Goal: Task Accomplishment & Management: Complete application form

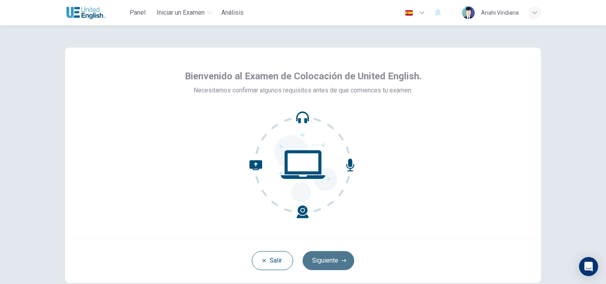
click at [331, 262] on button "Siguiente" at bounding box center [328, 260] width 52 height 19
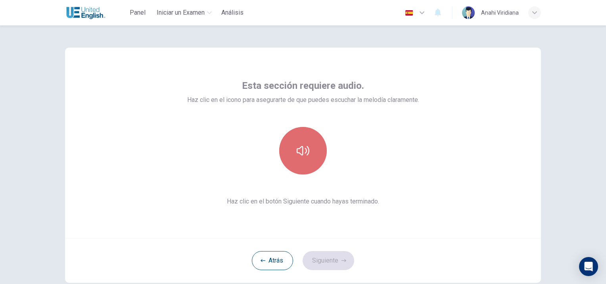
click at [294, 143] on button "button" at bounding box center [303, 151] width 48 height 48
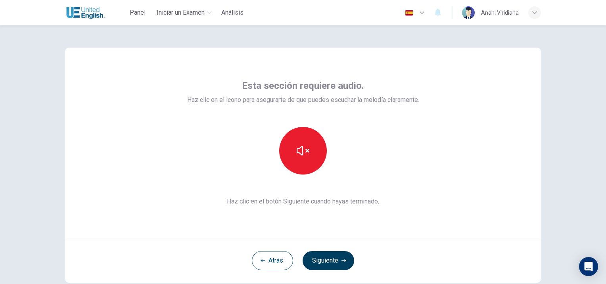
click at [325, 260] on button "Siguiente" at bounding box center [328, 260] width 52 height 19
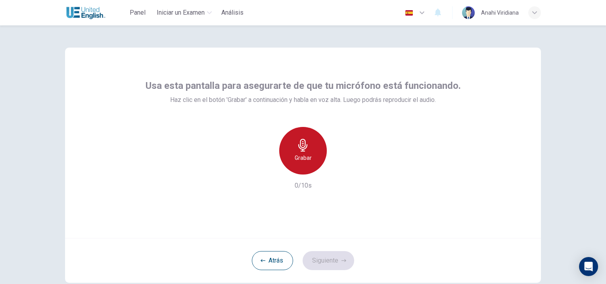
click at [300, 162] on div "Grabar" at bounding box center [303, 151] width 48 height 48
click at [300, 159] on h6 "Detener" at bounding box center [303, 158] width 20 height 10
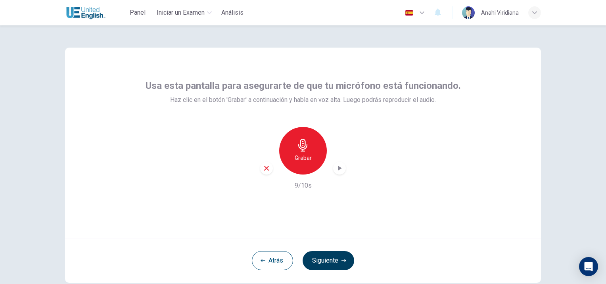
click at [329, 254] on button "Siguiente" at bounding box center [328, 260] width 52 height 19
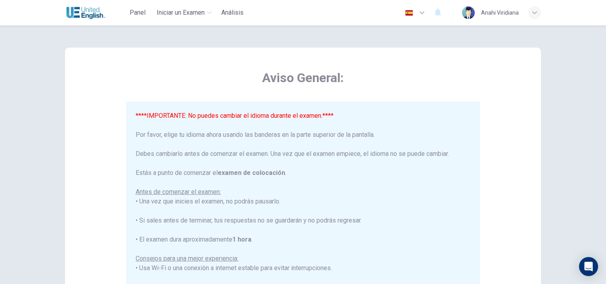
click at [422, 13] on icon "button" at bounding box center [421, 12] width 5 height 3
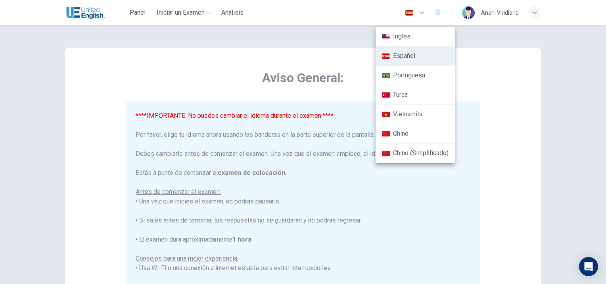
click at [392, 54] on li "Español" at bounding box center [414, 55] width 79 height 19
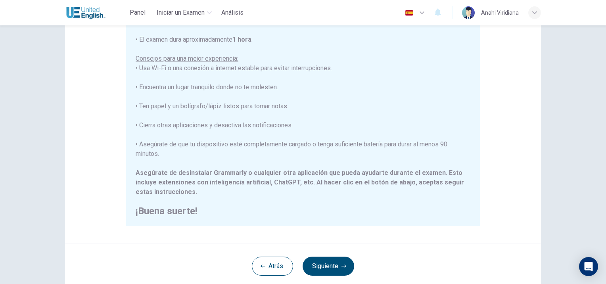
scroll to position [119, 0]
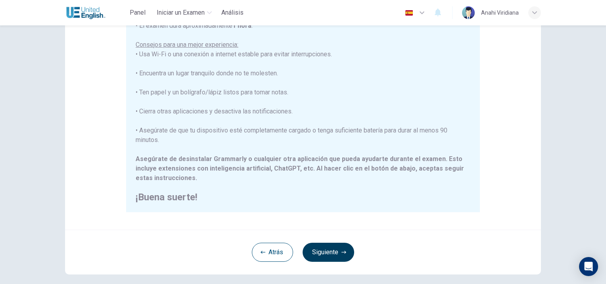
click at [331, 244] on button "Siguiente" at bounding box center [328, 252] width 52 height 19
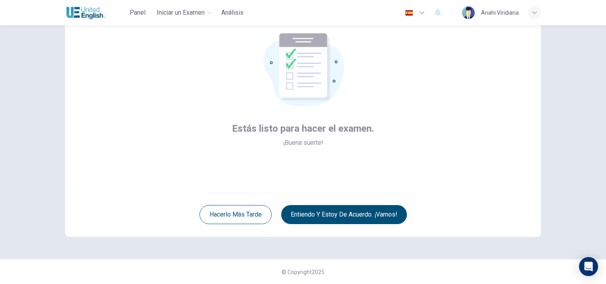
scroll to position [6, 0]
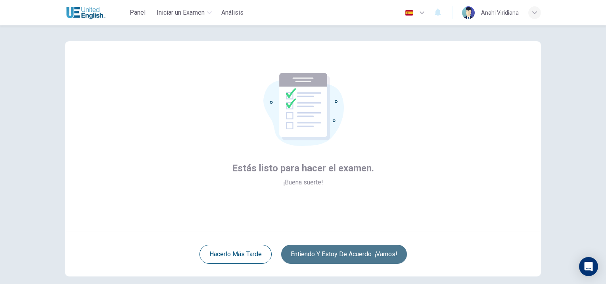
click at [370, 254] on button "Entiendo y estoy de acuerdo. ¡Vamos!" at bounding box center [344, 254] width 126 height 19
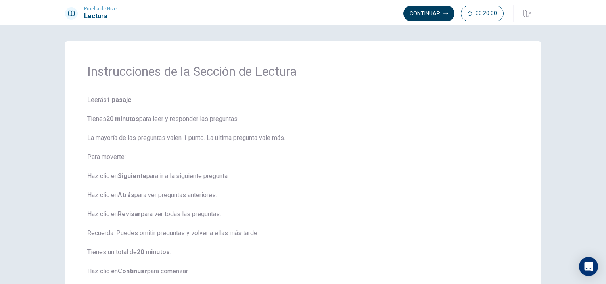
click at [438, 20] on button "Continuar" at bounding box center [428, 14] width 51 height 16
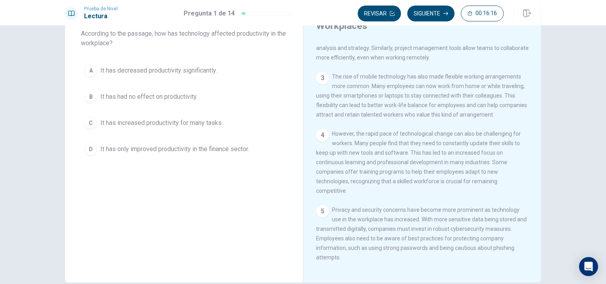
scroll to position [8, 0]
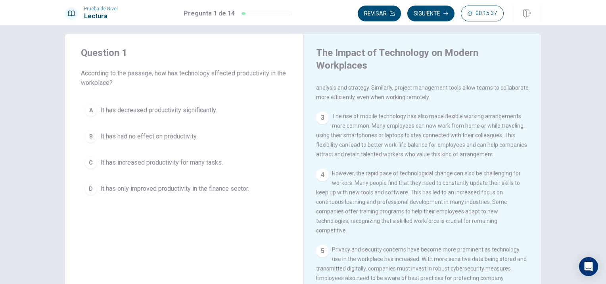
click at [135, 164] on span "It has increased productivity for many tasks." at bounding box center [161, 163] width 122 height 10
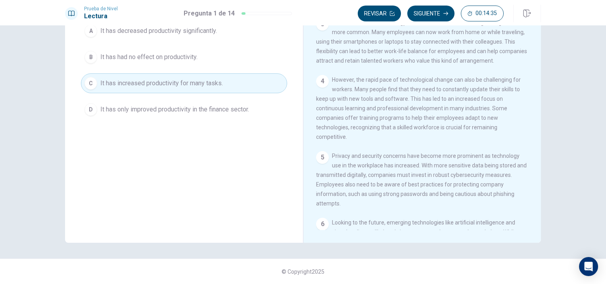
scroll to position [14, 0]
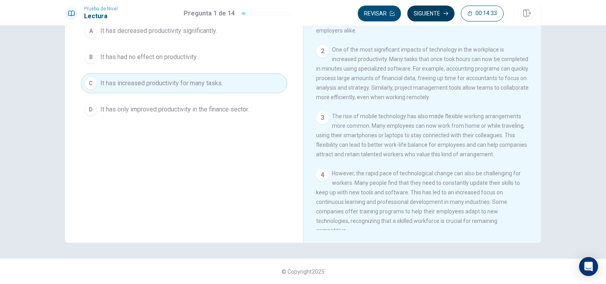
click at [428, 17] on button "Siguiente" at bounding box center [430, 14] width 47 height 16
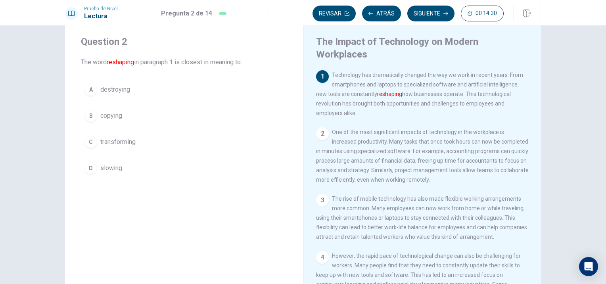
scroll to position [0, 0]
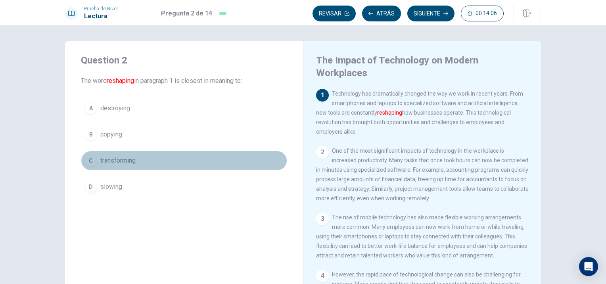
click at [114, 160] on span "transforming" at bounding box center [117, 161] width 35 height 10
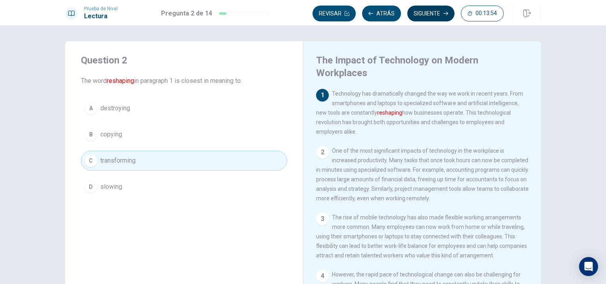
click at [428, 16] on button "Siguiente" at bounding box center [430, 14] width 47 height 16
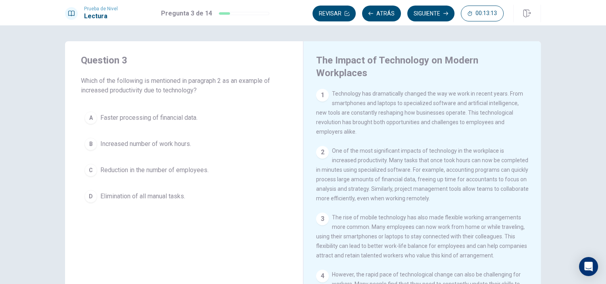
click at [146, 189] on button "D Elimination of all manual tasks." at bounding box center [184, 196] width 206 height 20
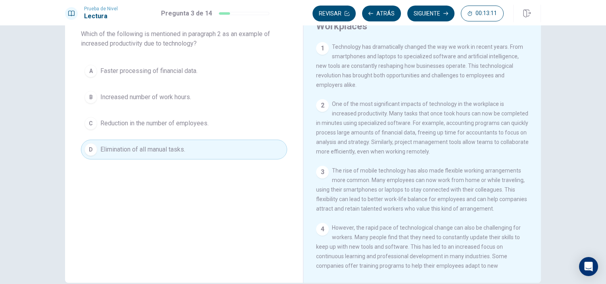
scroll to position [8, 0]
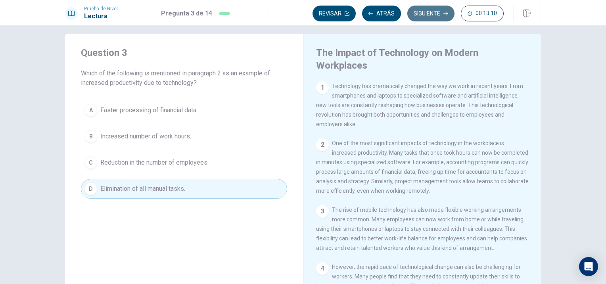
click at [426, 13] on button "Siguiente" at bounding box center [430, 14] width 47 height 16
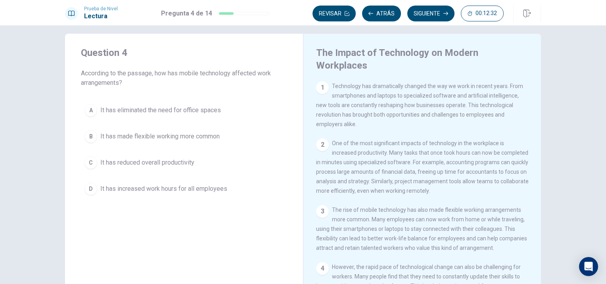
click at [150, 133] on span "It has made flexible working more common" at bounding box center [159, 137] width 119 height 10
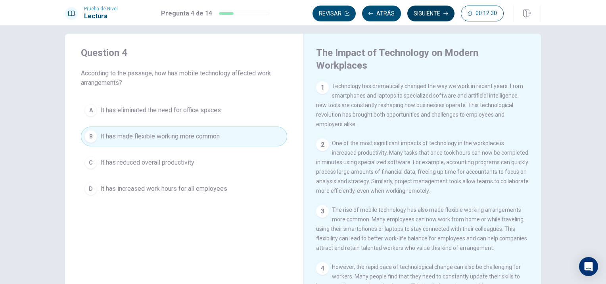
click at [425, 16] on button "Siguiente" at bounding box center [430, 14] width 47 height 16
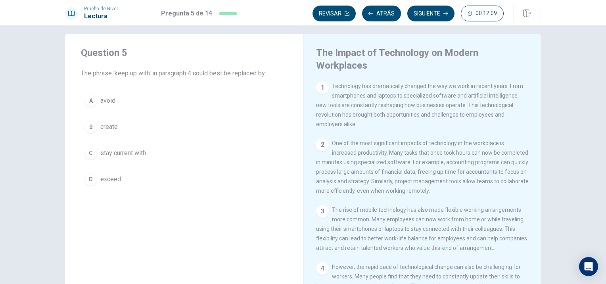
click at [116, 153] on span "stay current with" at bounding box center [123, 153] width 46 height 10
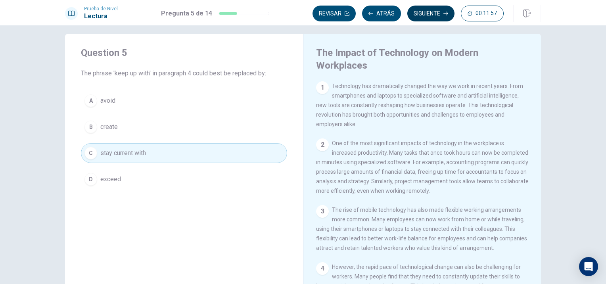
click at [423, 10] on button "Siguiente" at bounding box center [430, 14] width 47 height 16
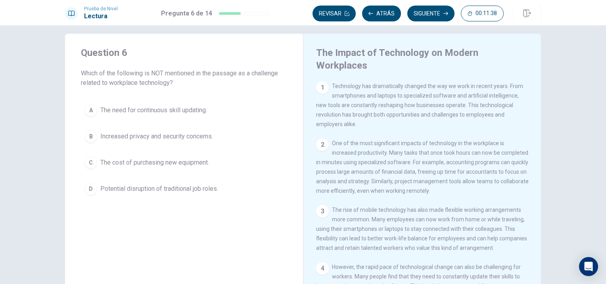
click at [130, 163] on span "The cost of purchasing new equipment." at bounding box center [154, 163] width 109 height 10
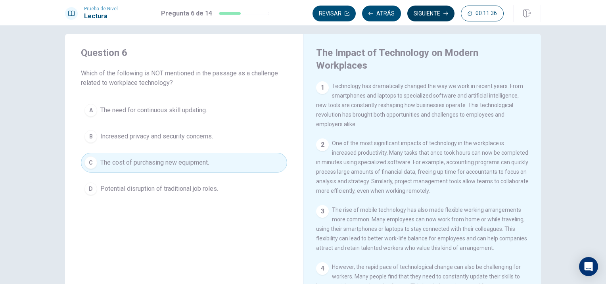
click at [422, 17] on button "Siguiente" at bounding box center [430, 14] width 47 height 16
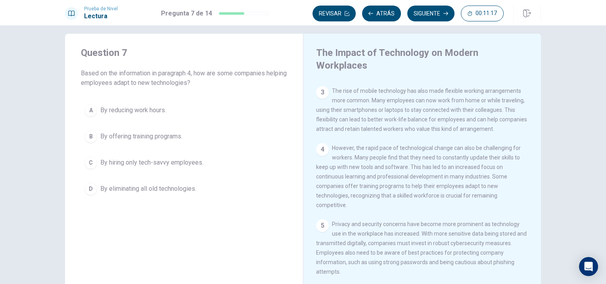
scroll to position [173, 0]
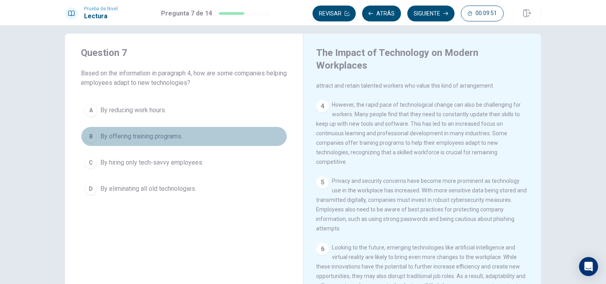
click at [108, 137] on span "By offering training programs." at bounding box center [141, 137] width 82 height 10
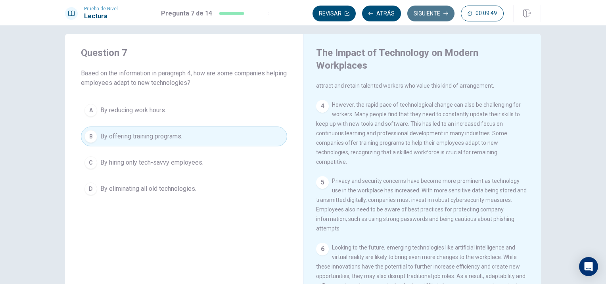
click at [434, 16] on button "Siguiente" at bounding box center [430, 14] width 47 height 16
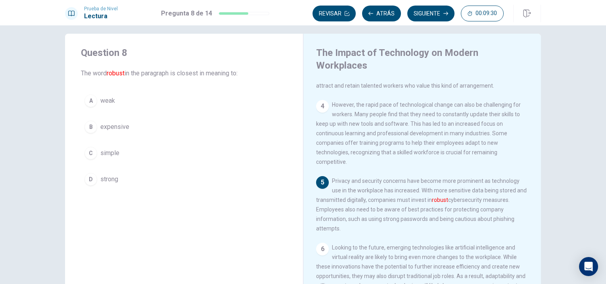
click at [113, 125] on span "expensive" at bounding box center [114, 127] width 29 height 10
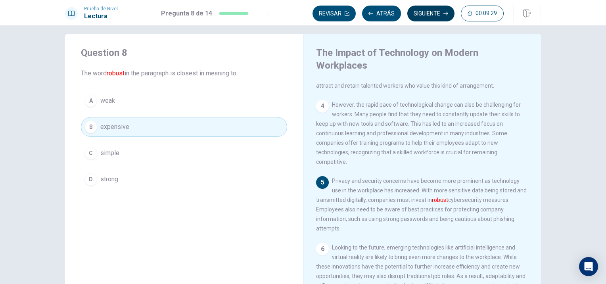
click at [430, 14] on button "Siguiente" at bounding box center [430, 14] width 47 height 16
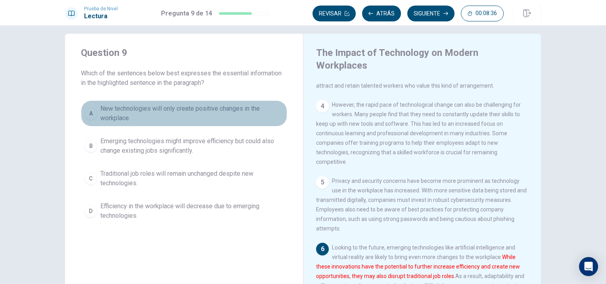
click at [237, 109] on span "New technologies will only create positive changes in the workplace." at bounding box center [191, 113] width 183 height 19
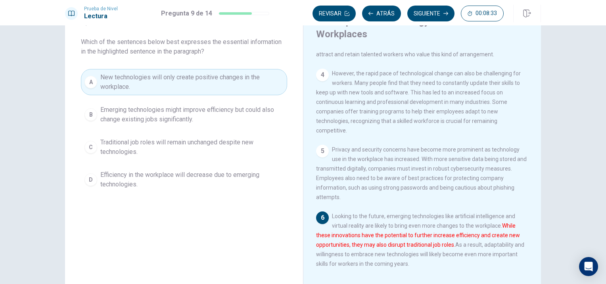
scroll to position [47, 0]
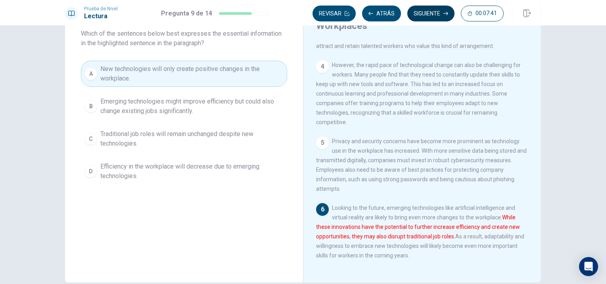
click at [442, 10] on button "Siguiente" at bounding box center [430, 14] width 47 height 16
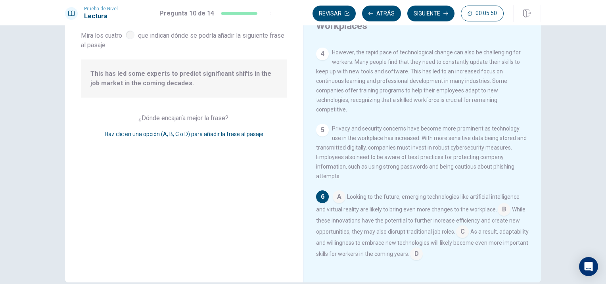
click at [422, 256] on input at bounding box center [416, 254] width 13 height 13
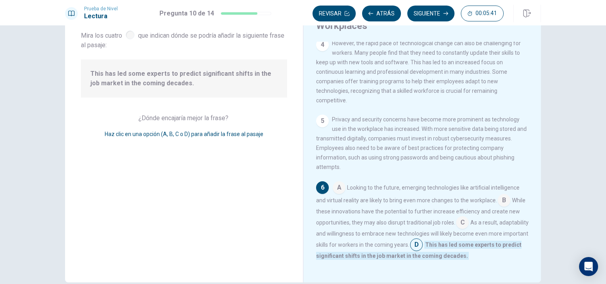
click at [422, 252] on input at bounding box center [416, 245] width 13 height 13
click at [468, 229] on input at bounding box center [462, 223] width 13 height 13
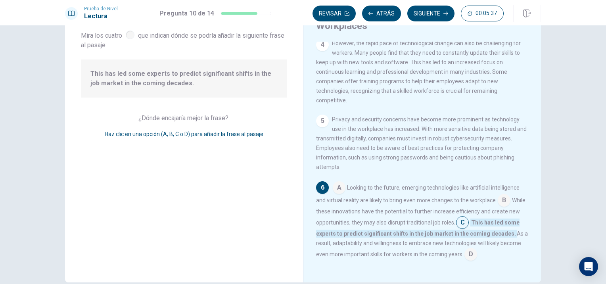
click at [477, 261] on input at bounding box center [470, 254] width 13 height 13
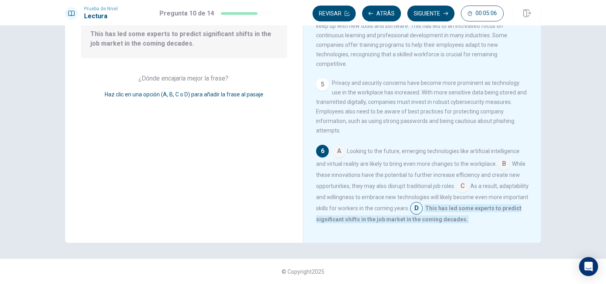
scroll to position [193, 0]
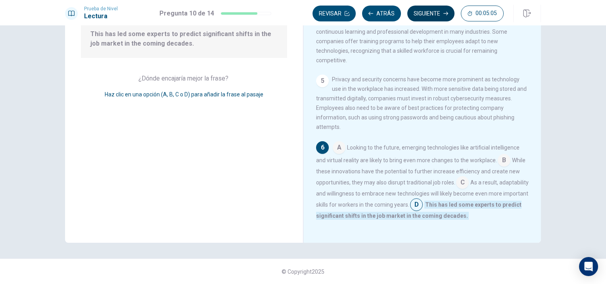
click at [435, 16] on button "Siguiente" at bounding box center [430, 14] width 47 height 16
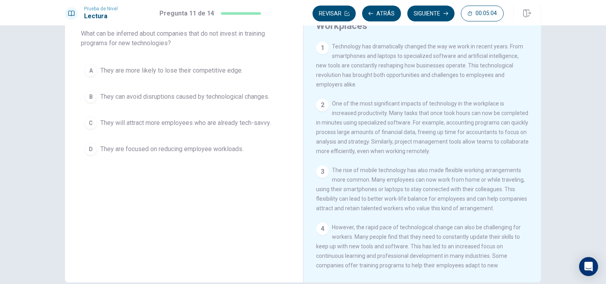
scroll to position [8, 0]
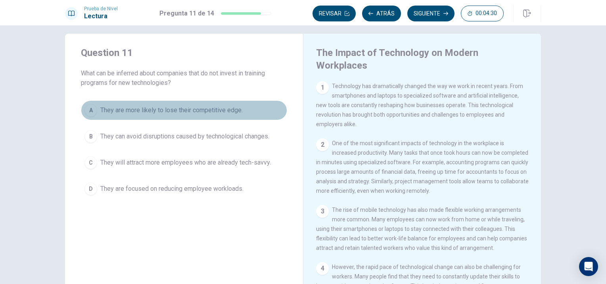
click at [196, 113] on span "They are more likely to lose their competitive edge." at bounding box center [171, 110] width 142 height 10
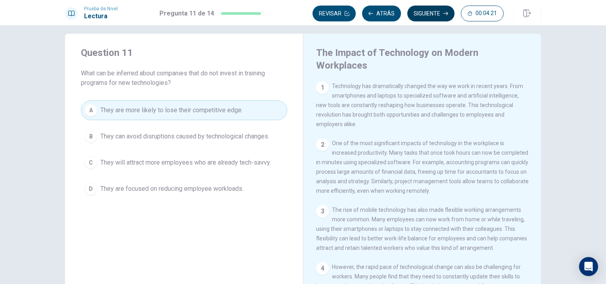
click at [422, 19] on button "Siguiente" at bounding box center [430, 14] width 47 height 16
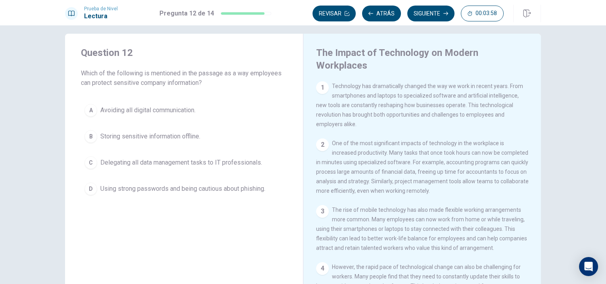
click at [173, 189] on span "Using strong passwords and being cautious about phishing." at bounding box center [182, 189] width 165 height 10
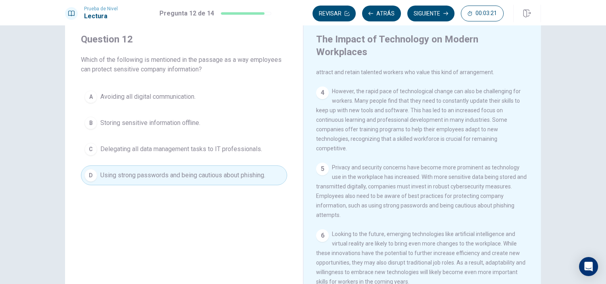
scroll to position [40, 0]
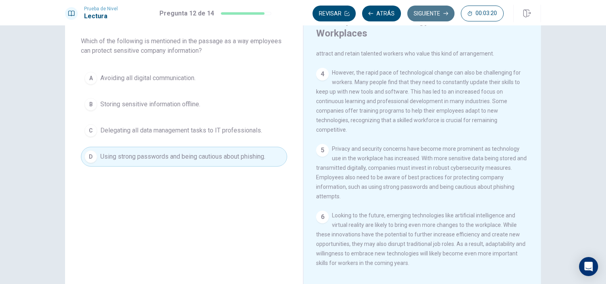
click at [427, 8] on button "Siguiente" at bounding box center [430, 14] width 47 height 16
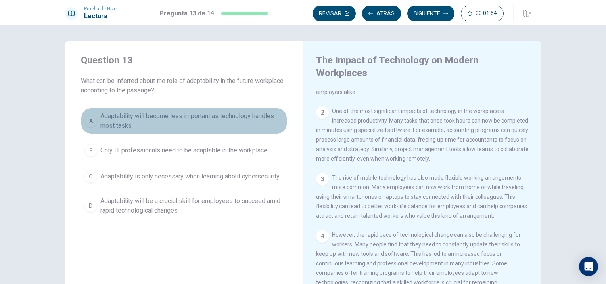
click at [132, 125] on span "Adaptability will become less important as technology handles most tasks." at bounding box center [191, 120] width 183 height 19
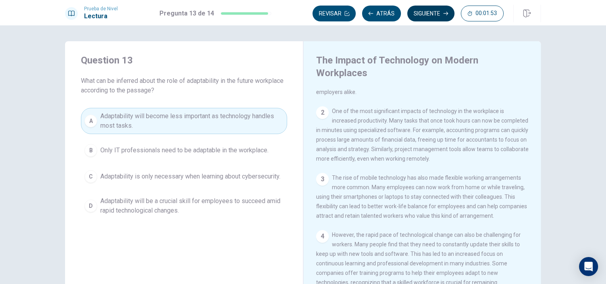
click at [428, 19] on button "Siguiente" at bounding box center [430, 14] width 47 height 16
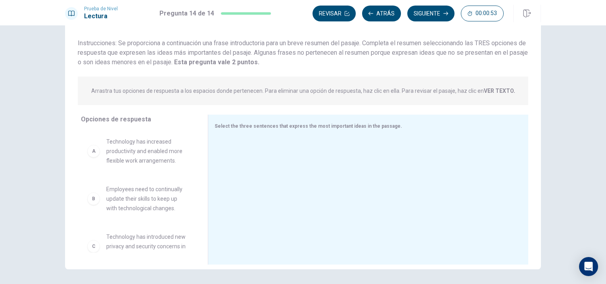
scroll to position [34, 0]
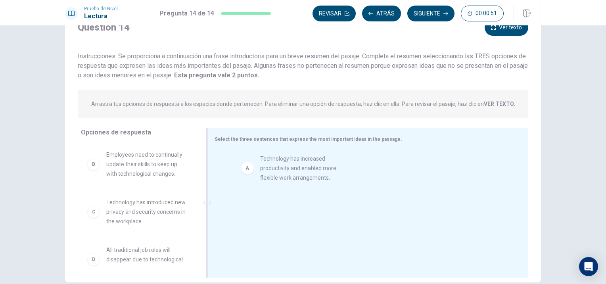
drag, startPoint x: 132, startPoint y: 165, endPoint x: 293, endPoint y: 169, distance: 161.4
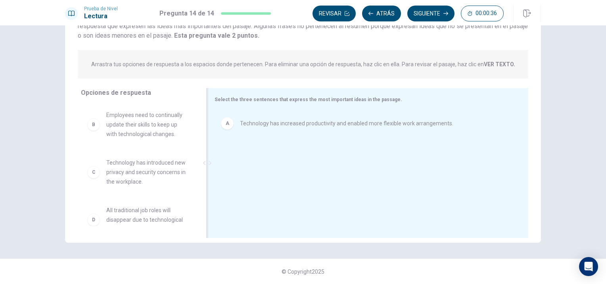
scroll to position [0, 0]
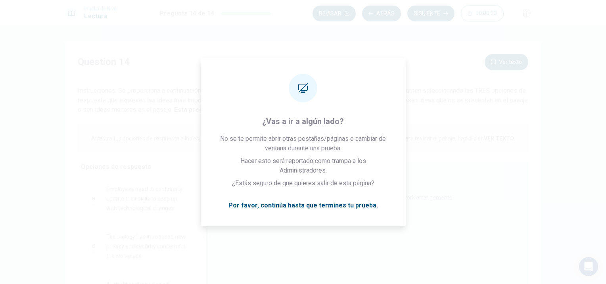
click at [302, 249] on div "A Technology has increased productivity and enabled more flexible work arrangem…" at bounding box center [364, 238] width 301 height 106
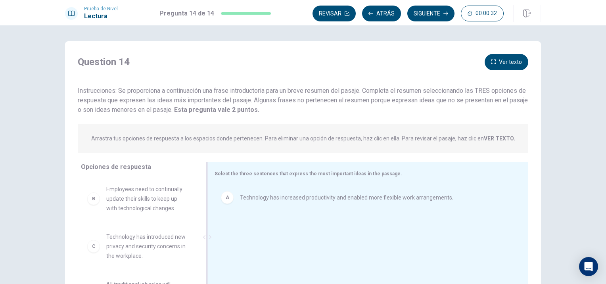
click at [302, 249] on div "A Technology has increased productivity and enabled more flexible work arrangem…" at bounding box center [364, 238] width 301 height 106
click at [312, 274] on div "A Technology has increased productivity and enabled more flexible work arrangem…" at bounding box center [364, 238] width 301 height 106
click at [493, 60] on icon "button" at bounding box center [493, 61] width 5 height 5
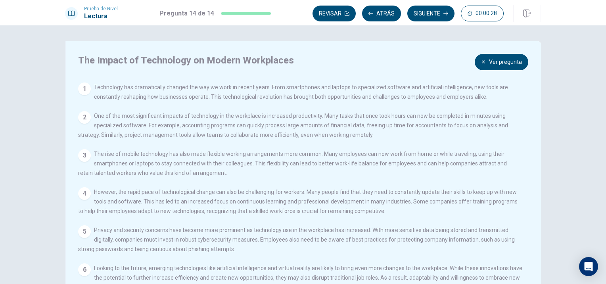
click at [493, 60] on button "Ver pregunta" at bounding box center [501, 62] width 54 height 16
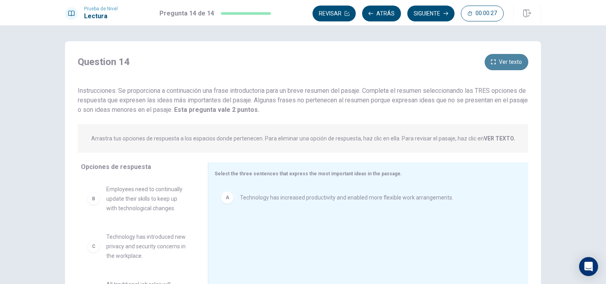
click at [493, 60] on icon "button" at bounding box center [493, 61] width 5 height 5
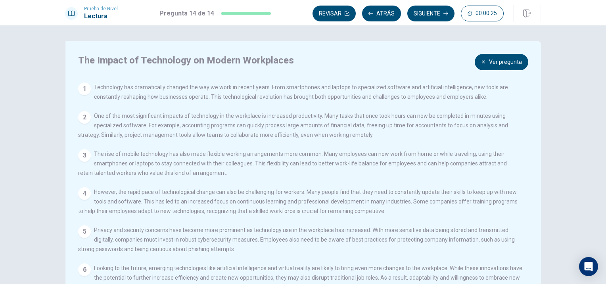
click at [493, 60] on button "Ver pregunta" at bounding box center [501, 62] width 54 height 16
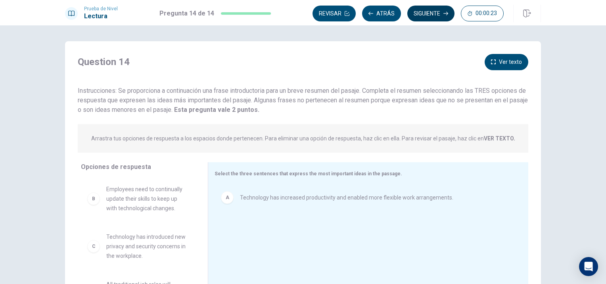
click at [431, 13] on button "Siguiente" at bounding box center [430, 14] width 47 height 16
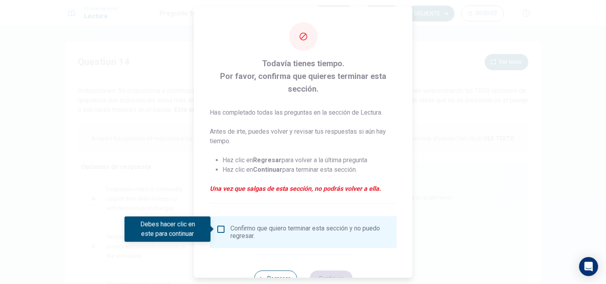
click at [217, 228] on input "Debes hacer clic en este para continuar" at bounding box center [221, 229] width 10 height 10
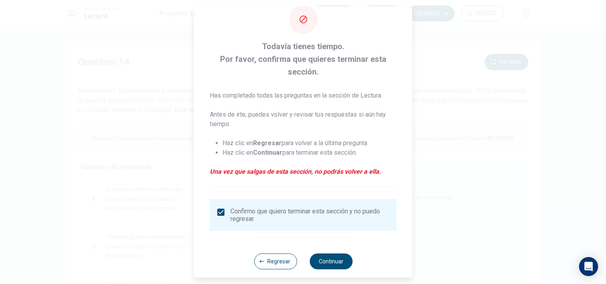
scroll to position [24, 0]
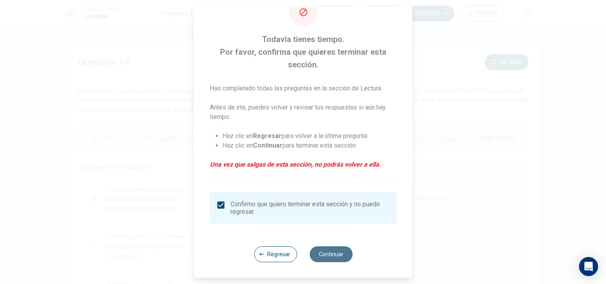
click at [325, 254] on button "Continuar" at bounding box center [330, 254] width 43 height 16
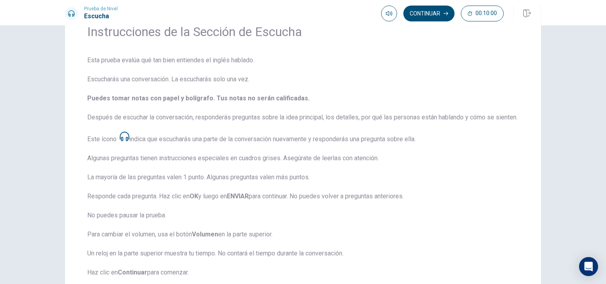
scroll to position [79, 0]
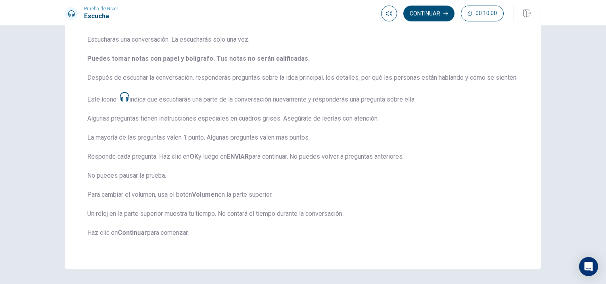
drag, startPoint x: 253, startPoint y: 164, endPoint x: 260, endPoint y: 166, distance: 7.4
click at [256, 163] on span "Esta prueba evalúa qué tan bien entiendes el inglés hablado. Escucharás una con…" at bounding box center [302, 131] width 431 height 231
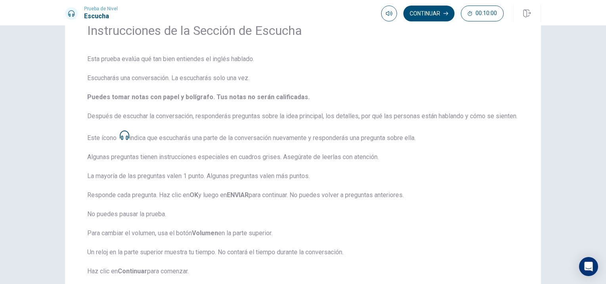
scroll to position [36, 0]
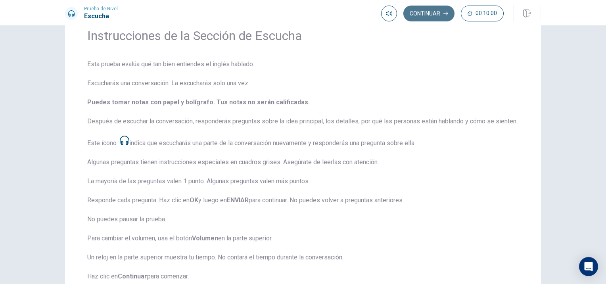
click at [419, 17] on button "Continuar" at bounding box center [428, 14] width 51 height 16
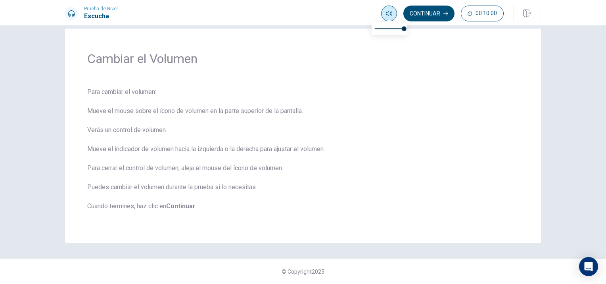
click at [386, 20] on span at bounding box center [389, 20] width 6 height 4
click at [426, 18] on button "Continuar" at bounding box center [428, 14] width 51 height 16
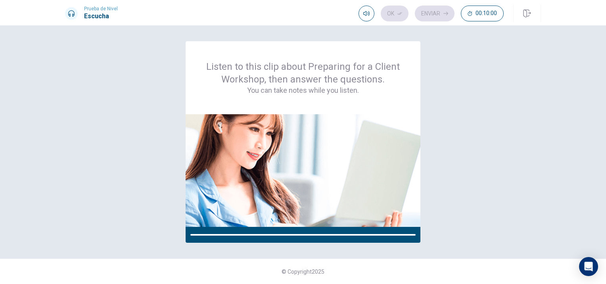
scroll to position [0, 0]
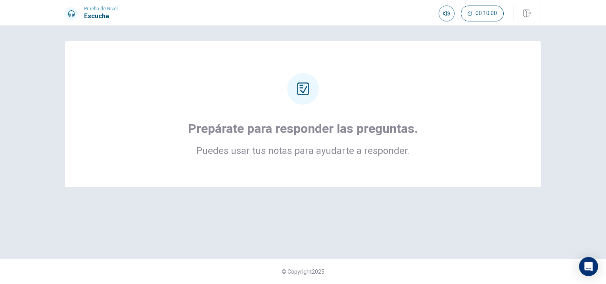
click at [315, 165] on div "Prepárate para responder las preguntas. Puedes usar tus notas para ayudarte a r…" at bounding box center [303, 114] width 476 height 146
click at [303, 88] on icon at bounding box center [302, 88] width 13 height 13
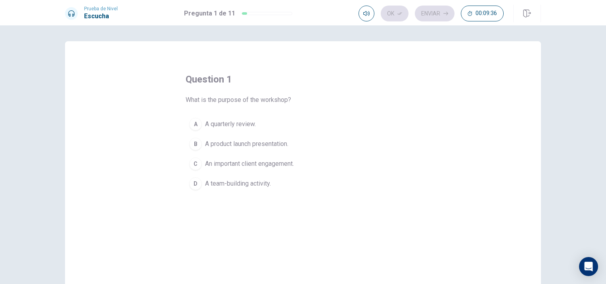
click at [230, 144] on span "A product launch presentation." at bounding box center [246, 144] width 83 height 10
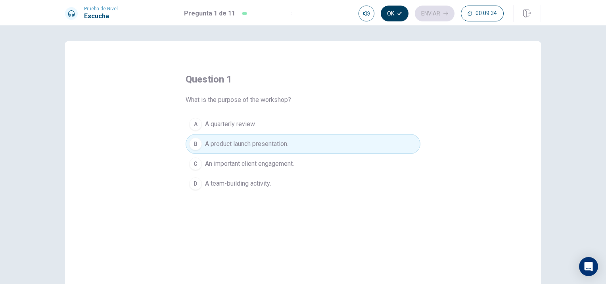
click at [396, 14] on button "Ok" at bounding box center [394, 14] width 28 height 16
click at [445, 20] on button "Enviar" at bounding box center [435, 14] width 40 height 16
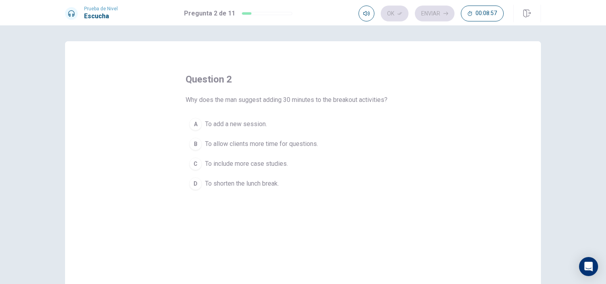
click at [237, 184] on span "To shorten the lunch break." at bounding box center [242, 184] width 74 height 10
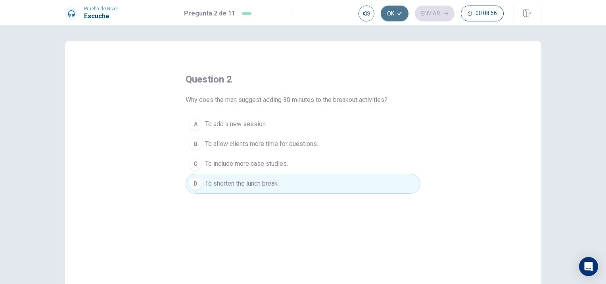
click at [388, 16] on button "Ok" at bounding box center [394, 14] width 28 height 16
click at [422, 13] on button "Enviar" at bounding box center [435, 14] width 40 height 16
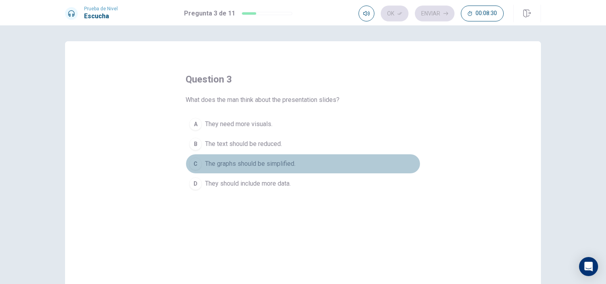
click at [263, 160] on span "The graphs should be simplified." at bounding box center [250, 164] width 90 height 10
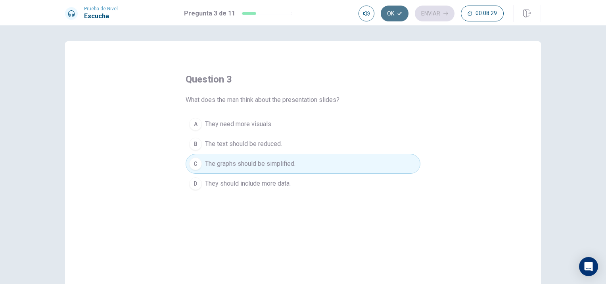
click at [401, 15] on icon "button" at bounding box center [399, 13] width 5 height 5
click at [428, 19] on button "Enviar" at bounding box center [435, 14] width 40 height 16
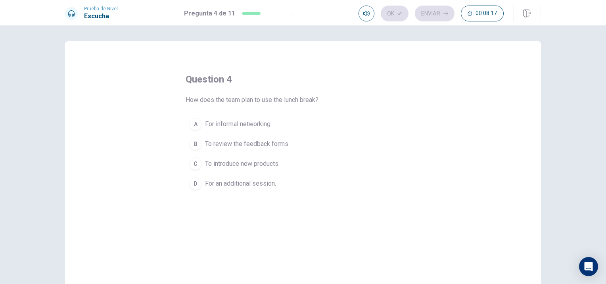
click at [275, 145] on span "To review the feedback forms." at bounding box center [247, 144] width 84 height 10
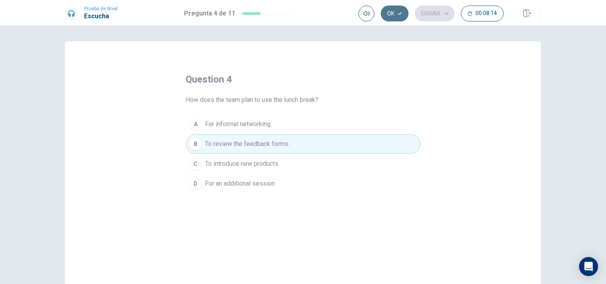
click at [392, 9] on button "Ok" at bounding box center [394, 14] width 28 height 16
click at [427, 16] on button "Enviar" at bounding box center [435, 14] width 40 height 16
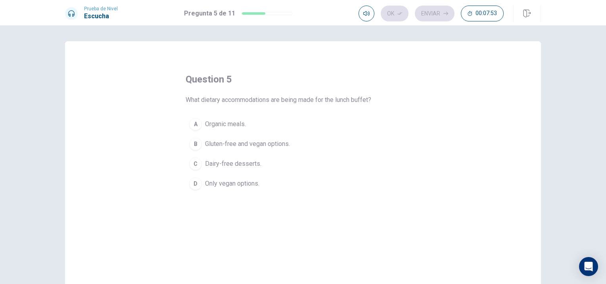
click at [254, 166] on span "Dairy-free desserts." at bounding box center [233, 164] width 56 height 10
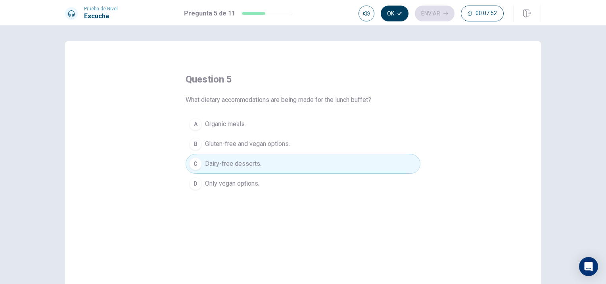
click at [396, 13] on button "Ok" at bounding box center [394, 14] width 28 height 16
click at [422, 14] on button "Enviar" at bounding box center [435, 14] width 40 height 16
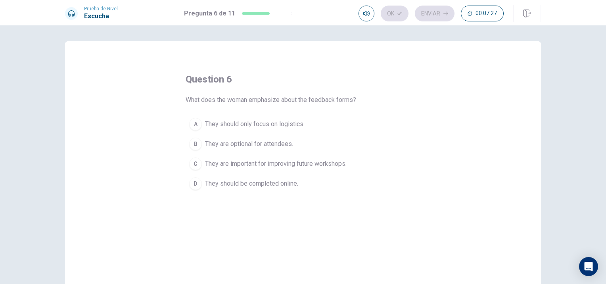
click at [239, 166] on span "They are important for improving future workshops." at bounding box center [275, 164] width 141 height 10
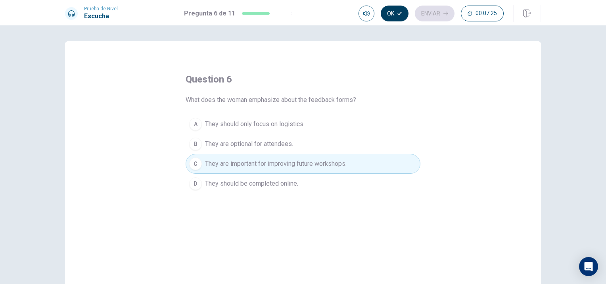
click at [401, 20] on button "Ok" at bounding box center [394, 14] width 28 height 16
click at [443, 15] on icon "button" at bounding box center [445, 13] width 5 height 5
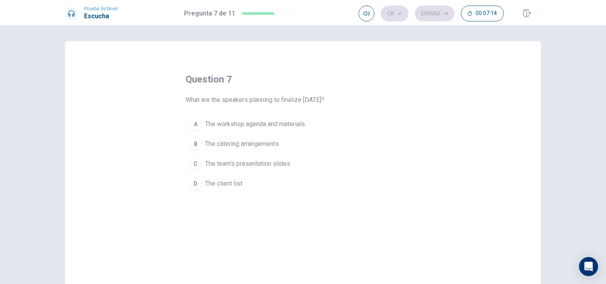
click at [248, 161] on span "The team’s presentation slides." at bounding box center [248, 164] width 86 height 10
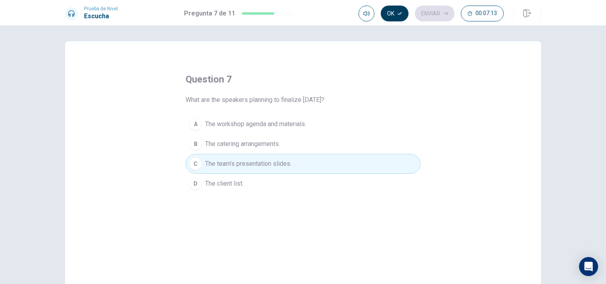
click at [398, 15] on icon "button" at bounding box center [399, 13] width 5 height 5
click at [426, 12] on button "Enviar" at bounding box center [435, 14] width 40 height 16
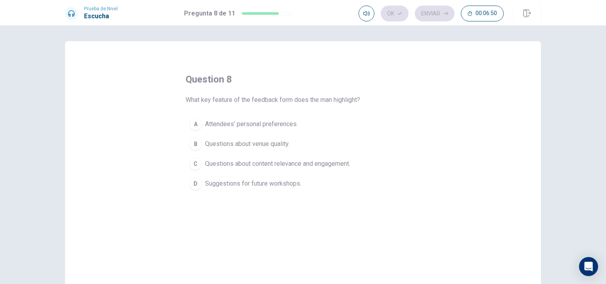
click at [264, 183] on span "Suggestions for future workshops." at bounding box center [253, 184] width 96 height 10
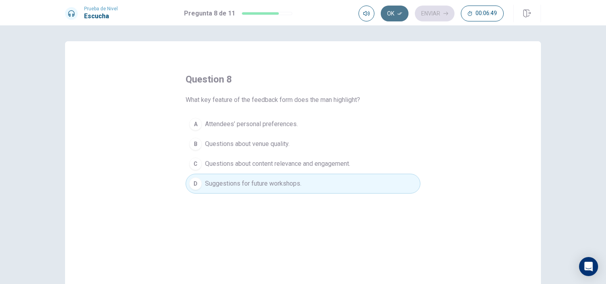
click at [396, 15] on button "Ok" at bounding box center [394, 14] width 28 height 16
click at [428, 10] on button "Enviar" at bounding box center [435, 14] width 40 height 16
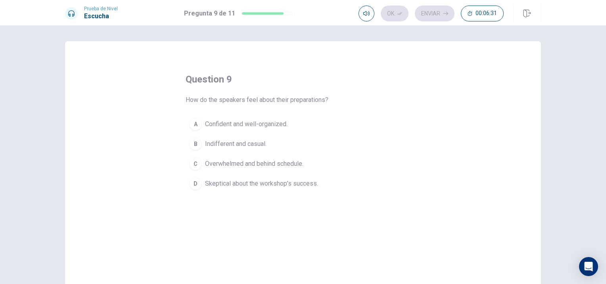
click at [287, 166] on span "Overwhelmed and behind schedule." at bounding box center [254, 164] width 98 height 10
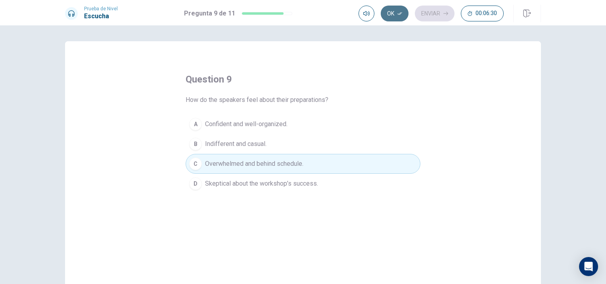
click at [391, 12] on button "Ok" at bounding box center [394, 14] width 28 height 16
click at [422, 11] on button "Enviar" at bounding box center [435, 14] width 40 height 16
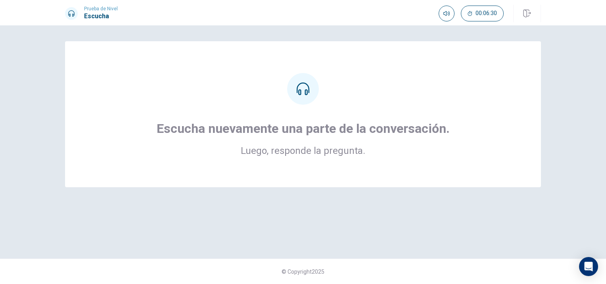
click at [503, 107] on div "Escucha nuevamente una parte de la conversación. Luego, responde la pregunta." at bounding box center [303, 114] width 412 height 82
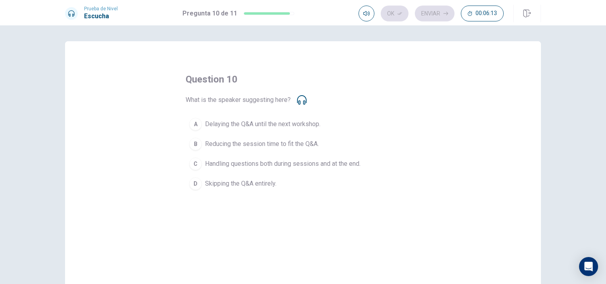
click at [277, 163] on span "Handling questions both during sessions and at the end." at bounding box center [282, 164] width 155 height 10
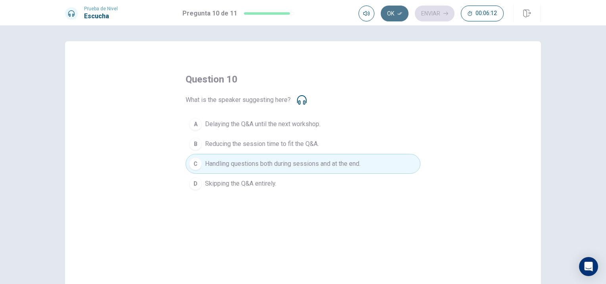
click at [398, 16] on button "Ok" at bounding box center [394, 14] width 28 height 16
click at [442, 14] on button "Enviar" at bounding box center [435, 14] width 40 height 16
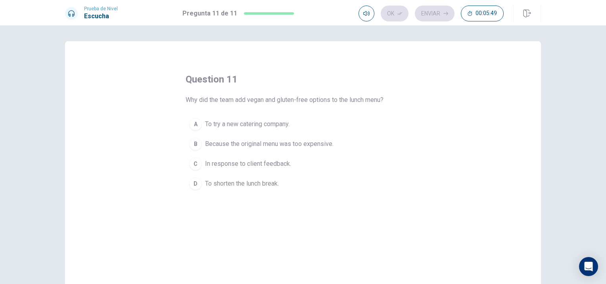
click at [237, 165] on span "In response to client feedback." at bounding box center [248, 164] width 86 height 10
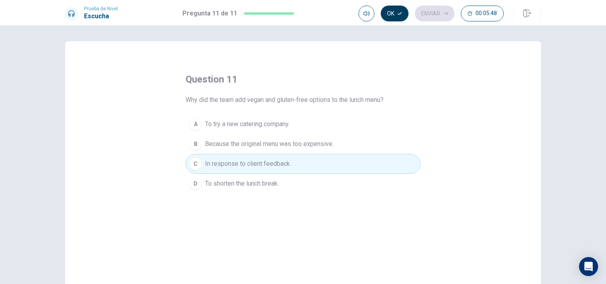
click at [386, 13] on button "Ok" at bounding box center [394, 14] width 28 height 16
click at [427, 13] on button "Enviar" at bounding box center [435, 14] width 40 height 16
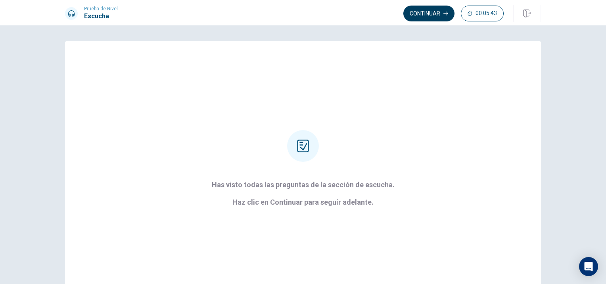
click at [429, 8] on button "Continuar" at bounding box center [428, 14] width 51 height 16
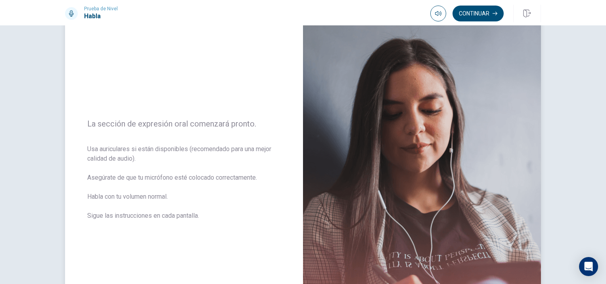
scroll to position [79, 0]
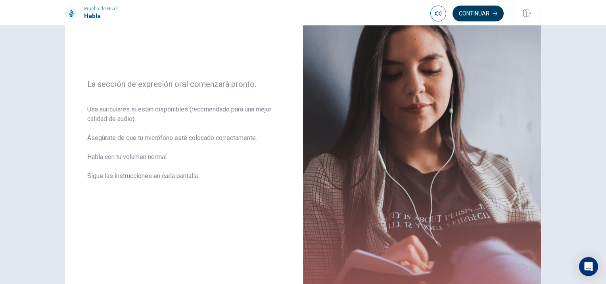
click at [472, 15] on button "Continuar" at bounding box center [477, 14] width 51 height 16
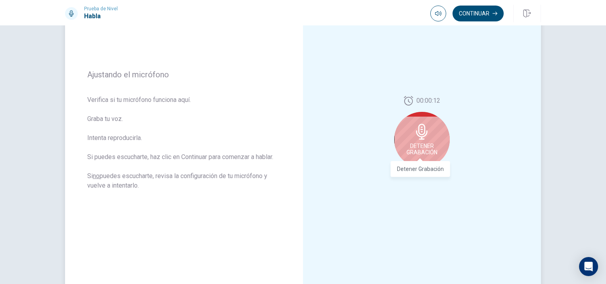
click at [428, 145] on span "Detener Grabación" at bounding box center [421, 149] width 31 height 13
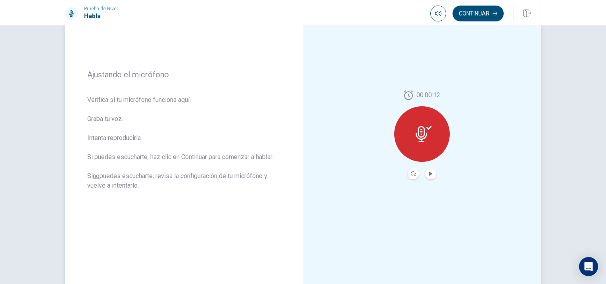
click at [425, 133] on icon at bounding box center [420, 134] width 11 height 16
click at [428, 174] on icon "Play Audio" at bounding box center [430, 173] width 4 height 5
click at [422, 138] on icon at bounding box center [420, 134] width 11 height 16
click at [468, 12] on button "Continuar" at bounding box center [477, 14] width 51 height 16
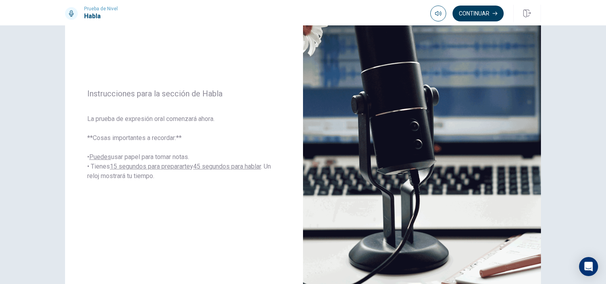
click at [470, 10] on button "Continuar" at bounding box center [477, 14] width 51 height 16
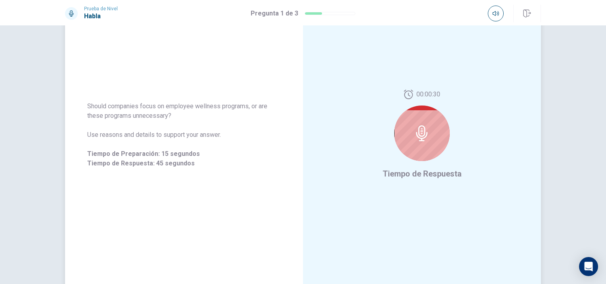
click at [423, 132] on icon at bounding box center [422, 133] width 16 height 16
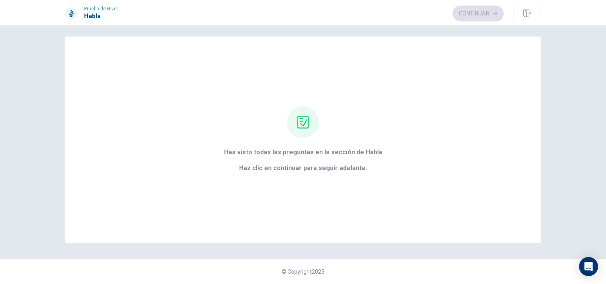
scroll to position [5, 0]
click at [471, 19] on button "Continuar" at bounding box center [477, 14] width 51 height 16
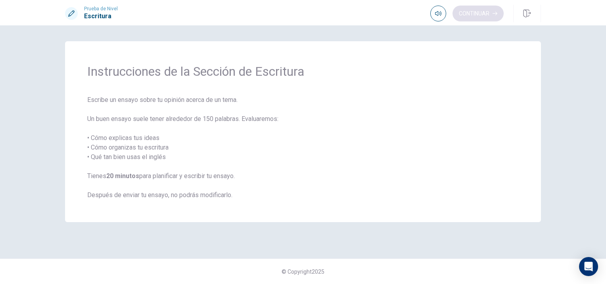
scroll to position [0, 0]
click at [469, 16] on button "Continuar" at bounding box center [477, 14] width 51 height 16
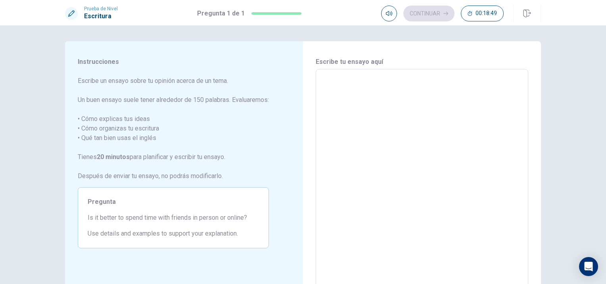
click at [484, 124] on textarea at bounding box center [421, 179] width 201 height 206
type textarea "I"
type textarea "x"
type textarea "I"
type textarea "x"
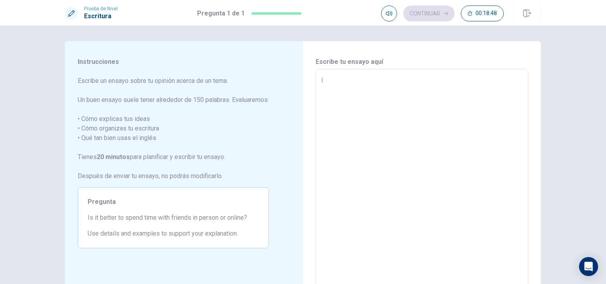
type textarea "I t"
type textarea "x"
type textarea "I th"
type textarea "x"
type textarea "I thi"
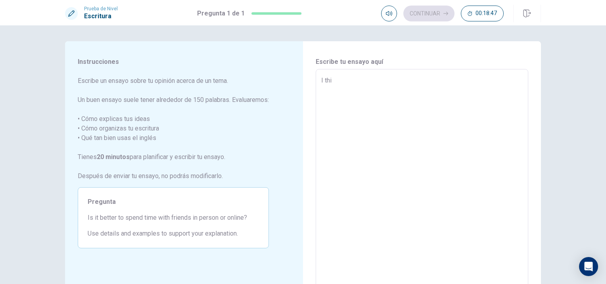
type textarea "x"
type textarea "I thin"
type textarea "x"
type textarea "I thin"
type textarea "x"
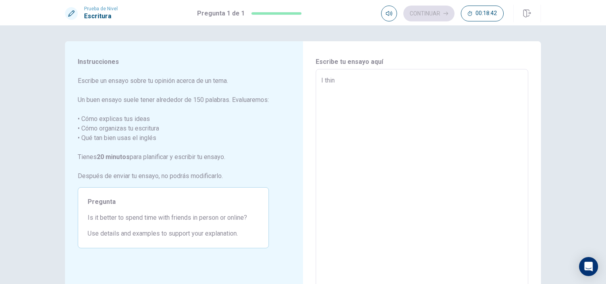
type textarea "I thin"
type textarea "x"
type textarea "I thin,"
type textarea "x"
type textarea "I thin"
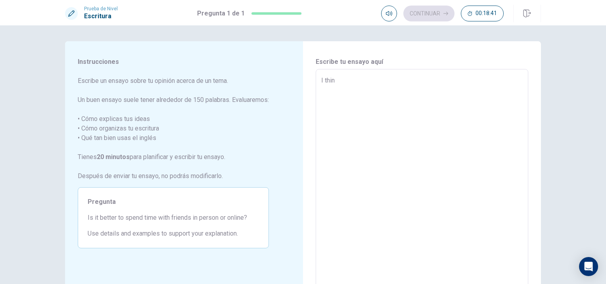
type textarea "x"
type textarea "I thin"
type textarea "x"
type textarea "I thin t"
type textarea "x"
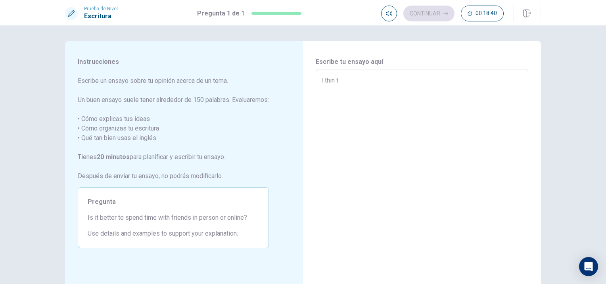
type textarea "I thin"
type textarea "x"
type textarea "I thin"
type textarea "x"
type textarea "I think"
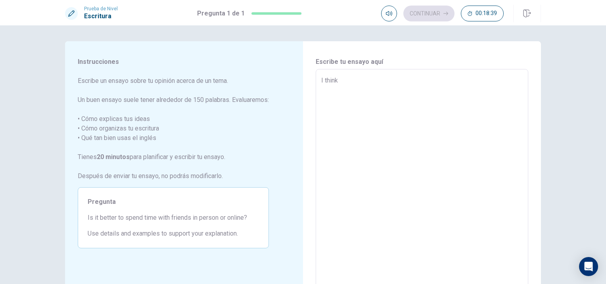
type textarea "x"
type textarea "I think"
type textarea "x"
type textarea "I think t"
type textarea "x"
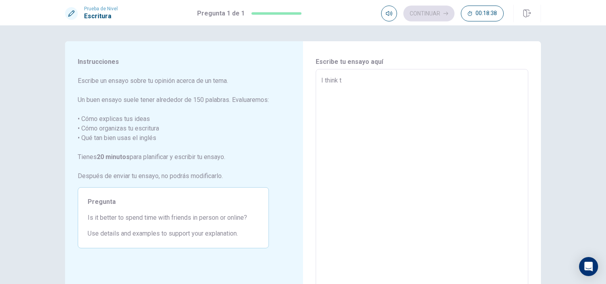
type textarea "I think th"
type textarea "x"
type textarea "I think tha"
type textarea "x"
type textarea "I think that"
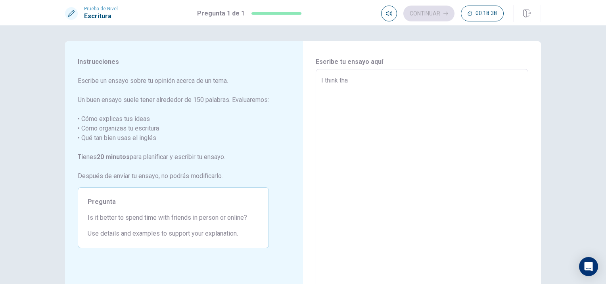
type textarea "x"
type textarea "I think that"
type textarea "x"
type textarea "I think that i"
type textarea "x"
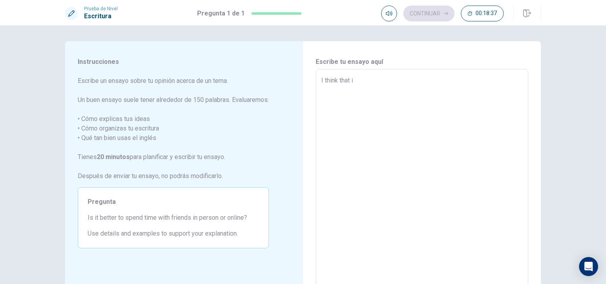
type textarea "I think that in"
type textarea "x"
type textarea "I think that in"
type textarea "x"
type textarea "I think that in t"
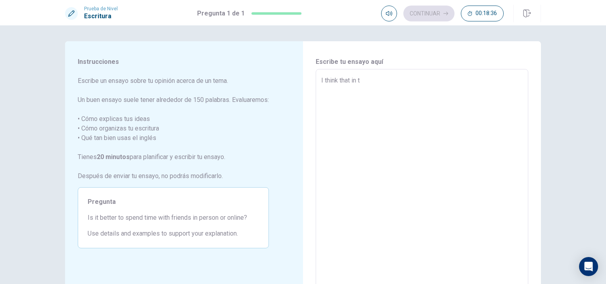
type textarea "x"
type textarea "I think that in to"
type textarea "x"
type textarea "I think that in [PERSON_NAME]"
type textarea "x"
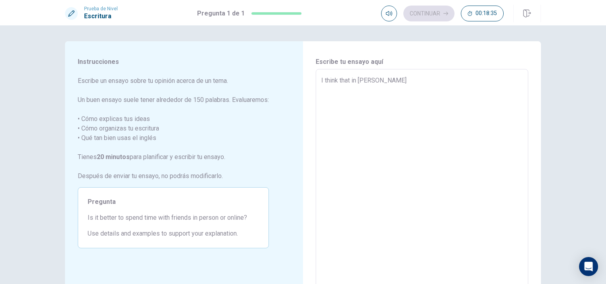
type textarea "I think that in toda"
type textarea "x"
type textarea "I think that in [DATE]"
type textarea "x"
type textarea "I think that in [DATE]"
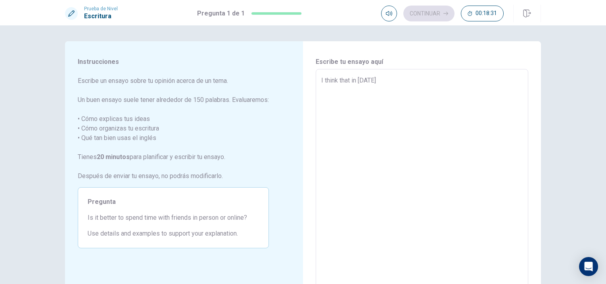
type textarea "x"
type textarea "I think that in [DATE]"
type textarea "x"
type textarea "I think that in todays"
type textarea "x"
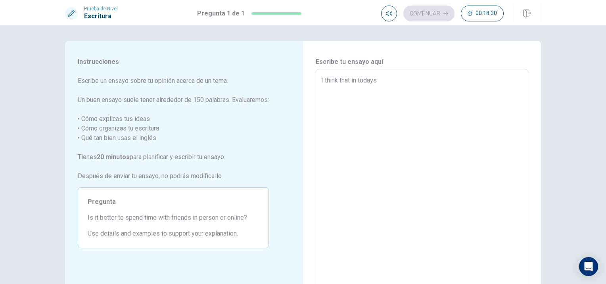
type textarea "I think that in todays"
type textarea "x"
type textarea "I think that in todays d"
type textarea "x"
type textarea "I think that in todays di"
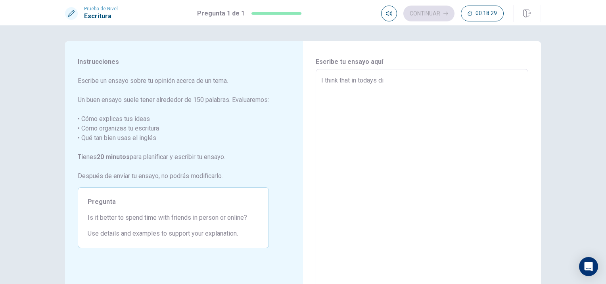
type textarea "x"
type textarea "I think that in todays dig"
type textarea "x"
type textarea "I think that in todays digi"
type textarea "x"
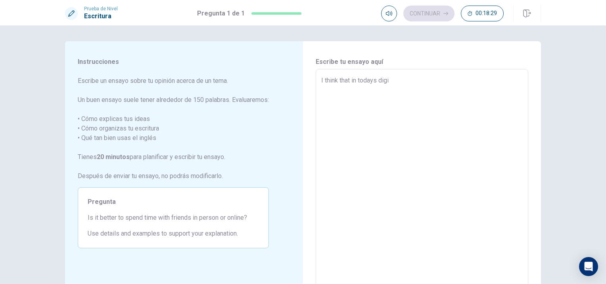
type textarea "I think that in todays digit"
type textarea "x"
type textarea "I think that in todays digita"
type textarea "x"
type textarea "I think that in todays digital"
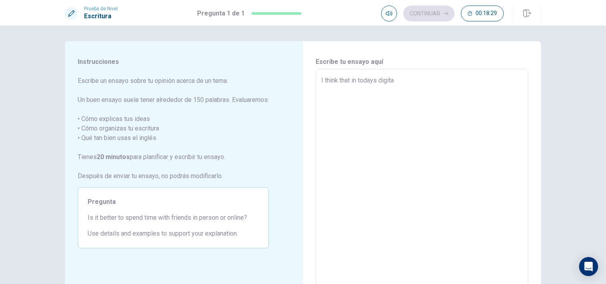
type textarea "x"
type textarea "I think that in todays digital"
type textarea "x"
type textarea "I think that in todays digital a"
type textarea "x"
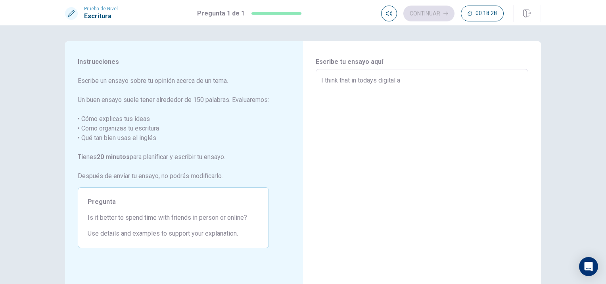
type textarea "I think that in todays digital ag"
type textarea "x"
type textarea "I think that in todays digital age"
type textarea "x"
type textarea "I think that in todays digital age,"
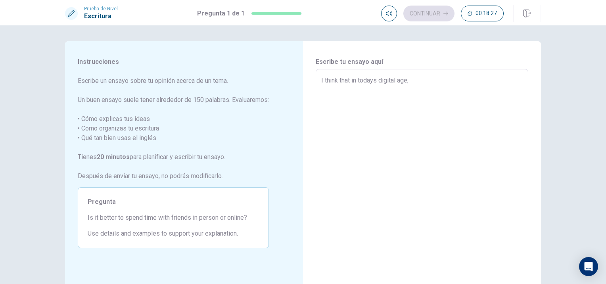
type textarea "x"
type textarea "I think that in todays digital age,"
type textarea "x"
type textarea "I think that in todays digital age, p"
type textarea "x"
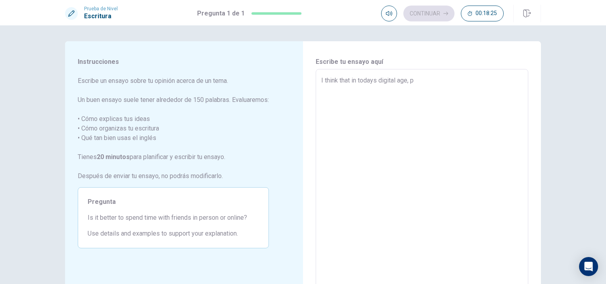
type textarea "I think that in todays digital age, pe"
type textarea "x"
type textarea "I think that in todays digital age, peo"
type textarea "x"
type textarea "I think that in todays digital age, peop"
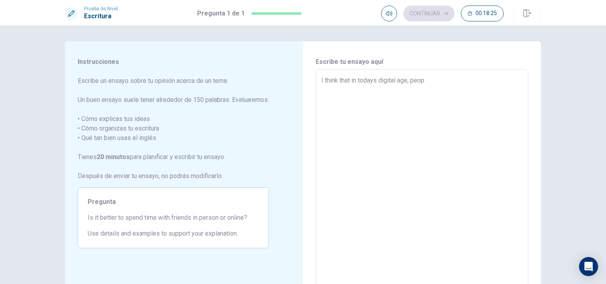
type textarea "x"
type textarea "I think that in todays digital age, peopl"
type textarea "x"
type textarea "I think that in todays digital age, people"
type textarea "x"
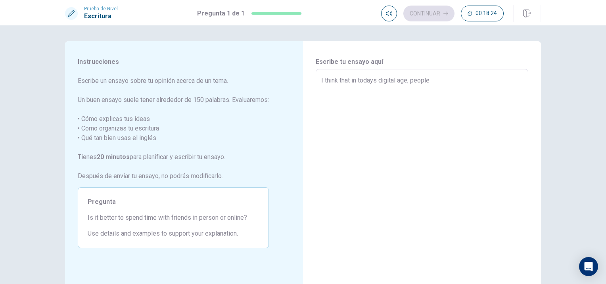
type textarea "I think that in todays digital age, people"
type textarea "x"
type textarea "I think that in todays digital age, people c"
type textarea "x"
type textarea "I think that in todays digital age, people ca"
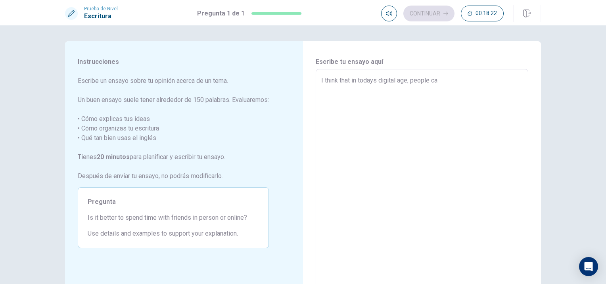
type textarea "x"
type textarea "I think that in todays digital age, people can"
type textarea "x"
type textarea "I think that in todays digital age, people can"
type textarea "x"
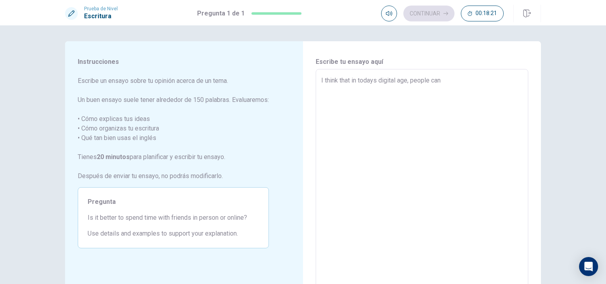
type textarea "I think that in todays digital age, people can c"
type textarea "x"
type textarea "I think that in todays digital age, people can co"
type textarea "x"
type textarea "I think that in todays digital age, people can con"
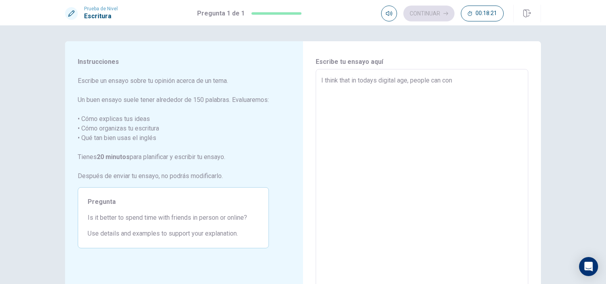
type textarea "x"
type textarea "I think that in todays digital age, people can conn"
type textarea "x"
type textarea "I think that in todays digital age, people can conne"
type textarea "x"
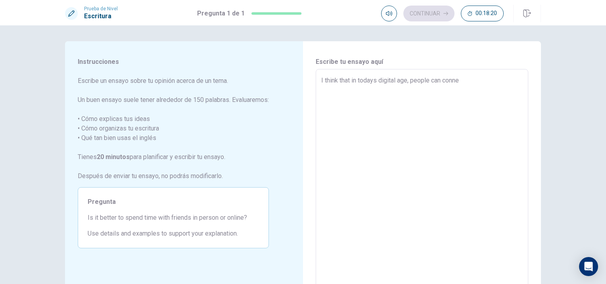
type textarea "I think that in todays digital age, people can connec"
type textarea "x"
type textarea "I think that in todays digital age, people can connect"
type textarea "x"
type textarea "I think that in todays digital age, people can connect"
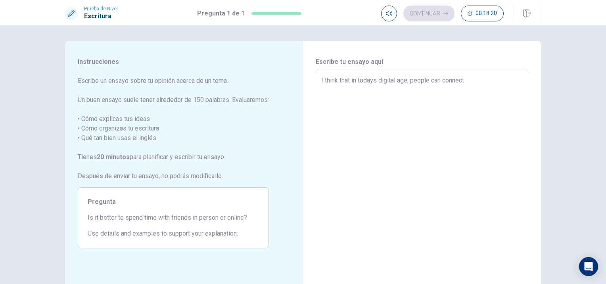
type textarea "x"
type textarea "I think that in todays digital age, people can connect w"
type textarea "x"
type textarea "I think that in todays digital age, people can connect wi"
type textarea "x"
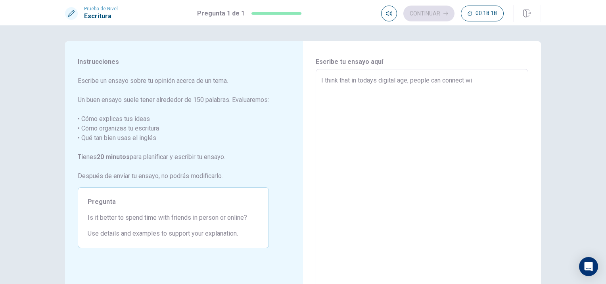
type textarea "I think that in todays digital age, people can connect wit"
type textarea "x"
type textarea "I think that in todays digital age, people can connect with"
type textarea "x"
type textarea "I think that in todays digital age, people can connect with"
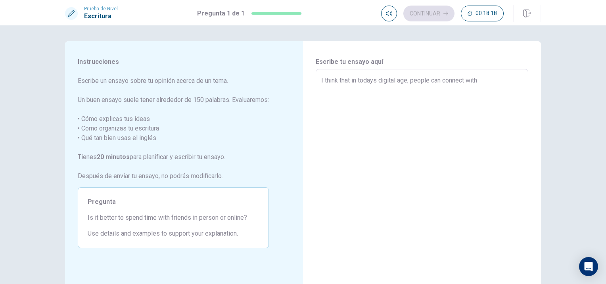
type textarea "x"
type textarea "I think that in todays digital age, people can connect with t"
type textarea "x"
type textarea "I think that in todays digital age, people can connect with th"
type textarea "x"
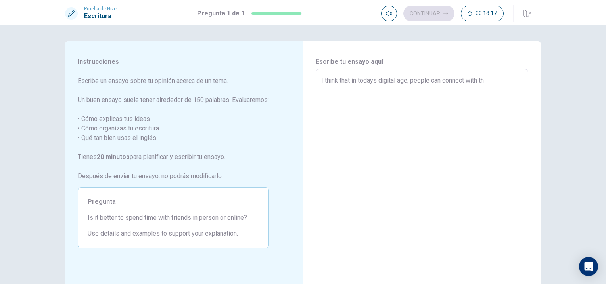
type textarea "I think that in todays digital age, people can connect with the"
type textarea "x"
type textarea "I think that in todays digital age, people can connect with thei"
type textarea "x"
type textarea "I think that in todays digital age, people can connect with their"
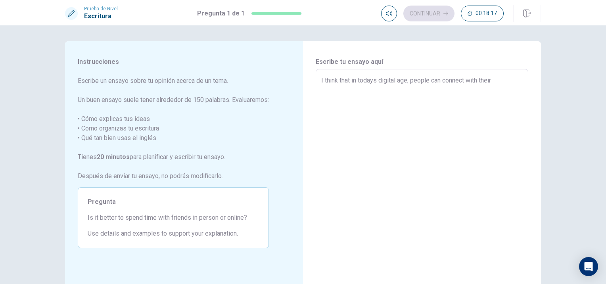
type textarea "x"
type textarea "I think that in todays digital age, people can connect with their"
type textarea "x"
type textarea "I think that in todays digital age, people can connect with their f"
type textarea "x"
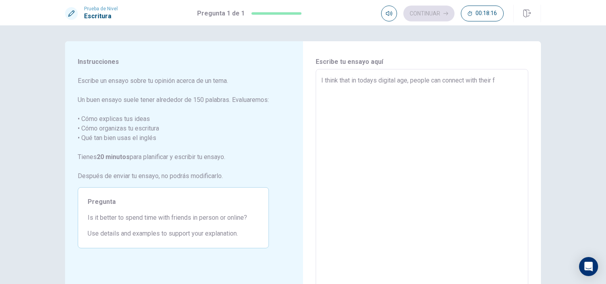
type textarea "I think that in todays digital age, people can connect with their fr"
type textarea "x"
type textarea "I think that in todays digital age, people can connect with their fri"
type textarea "x"
type textarea "I think that in todays digital age, people can connect with their frie"
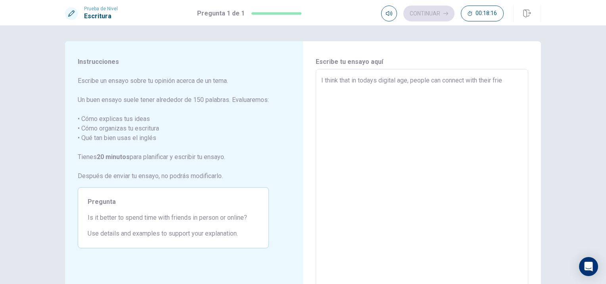
type textarea "x"
type textarea "I think that in todays digital age, people can connect with their frien"
type textarea "x"
type textarea "I think that in todays digital age, people can connect with their friend"
type textarea "x"
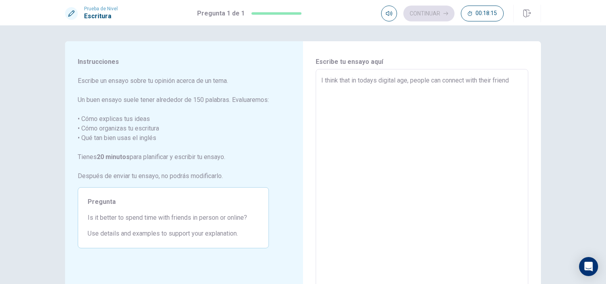
type textarea "I think that in todays digital age, people can connect with their friend"
type textarea "x"
type textarea "I think that in todays digital age, people can connect with their friend i"
type textarea "x"
type textarea "I think that in todays digital age, people can connect with their friend in"
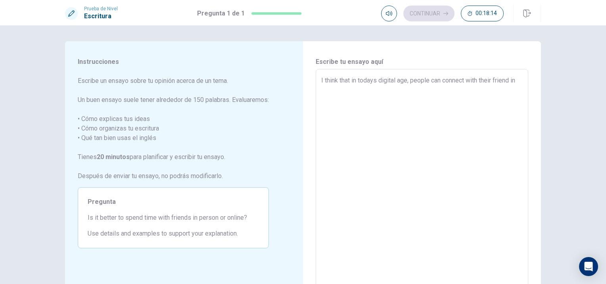
type textarea "x"
type textarea "I think that in todays digital age, people can connect with their friend ins"
type textarea "x"
type textarea "I think that in todays digital age, people can connect with their friend inst"
type textarea "x"
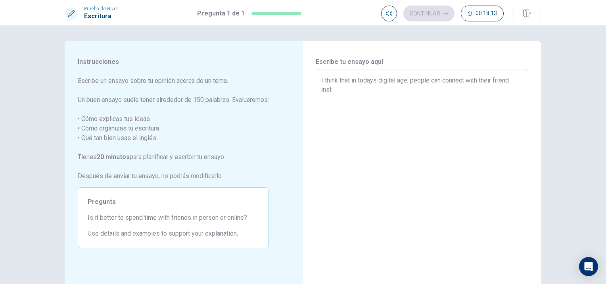
type textarea "I think that in todays digital age, people can connect with their friend insta"
type textarea "x"
type textarea "I think that in todays digital age, people can connect with their friend instan"
type textarea "x"
type textarea "I think that in todays digital age, people can connect with their friend instant"
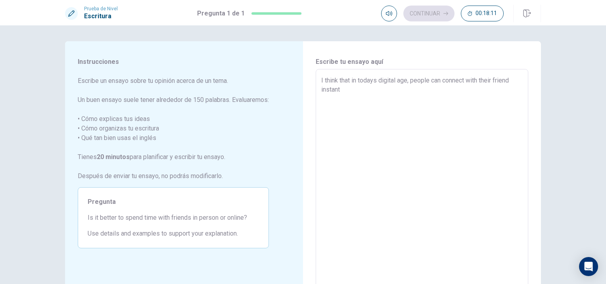
type textarea "x"
type textarea "I think that in todays digital age, people can connect with their friend instan…"
type textarea "x"
type textarea "I think that in todays digital age, people can connect with their friend instan…"
type textarea "x"
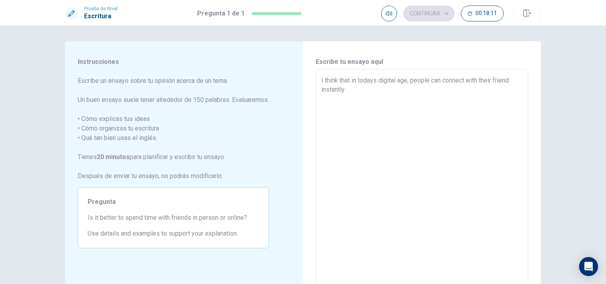
type textarea "I think that in todays digital age, people can connect with their friend instan…"
type textarea "x"
type textarea "I think that in todays digital age, people can connect with their friend instan…"
type textarea "x"
type textarea "I think that in todays digital age, people can connect with their friend instan…"
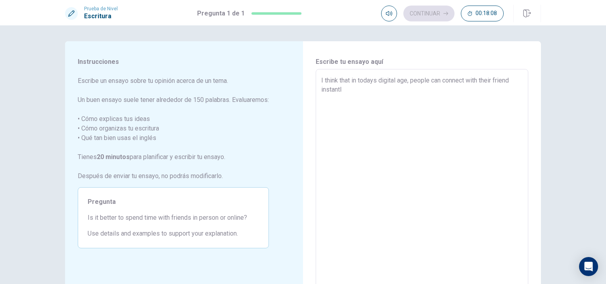
type textarea "x"
type textarea "I think that in todays digital age, people can connect with their friend instant"
type textarea "x"
type textarea "I think that in todays digital age, people can connect with their friend instan"
type textarea "x"
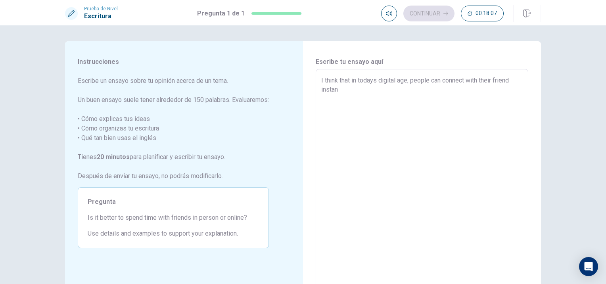
type textarea "I think that in todays digital age, people can connect with their friend insta"
type textarea "x"
type textarea "I think that in todays digital age, people can connect with their friend inst"
type textarea "x"
type textarea "I think that in todays digital age, people can connect with their friend ins"
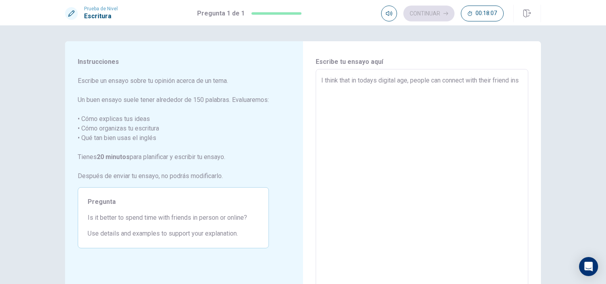
type textarea "x"
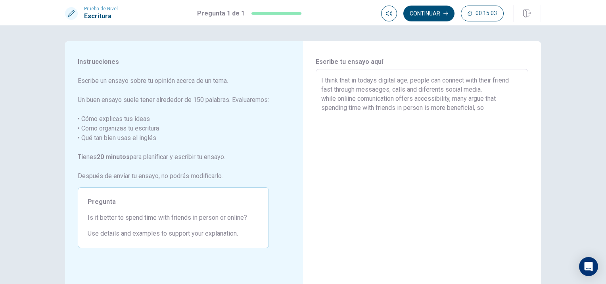
drag, startPoint x: 348, startPoint y: 78, endPoint x: 298, endPoint y: 84, distance: 49.9
click at [298, 84] on div "Instrucciones Escribe un ensayo sobre tu opinión acerca de un tema. Un buen ens…" at bounding box center [303, 178] width 476 height 275
click at [505, 107] on textarea "in todays digital age, people can connect with their friend fast through messae…" at bounding box center [421, 179] width 201 height 206
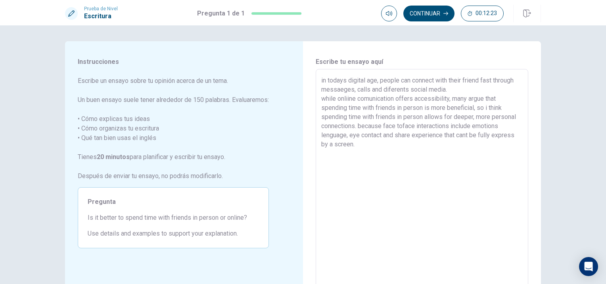
scroll to position [40, 0]
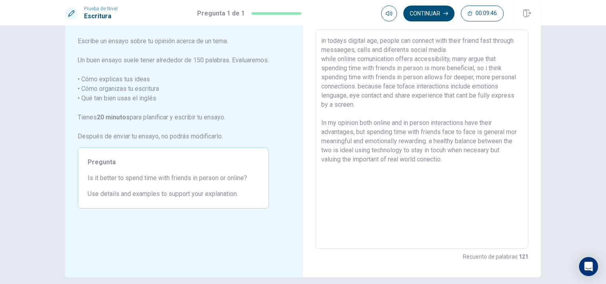
click at [323, 118] on textarea "in todays digital age, people can connect with their friend fast through messae…" at bounding box center [421, 139] width 201 height 206
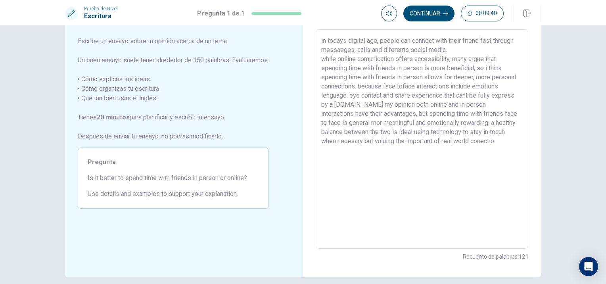
click at [474, 76] on textarea "in todays digital age, people can connect with their friend fast through messae…" at bounding box center [421, 139] width 201 height 206
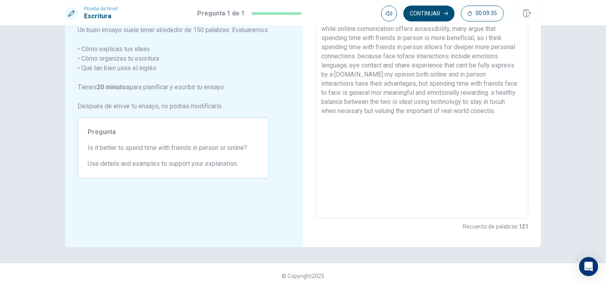
scroll to position [74, 0]
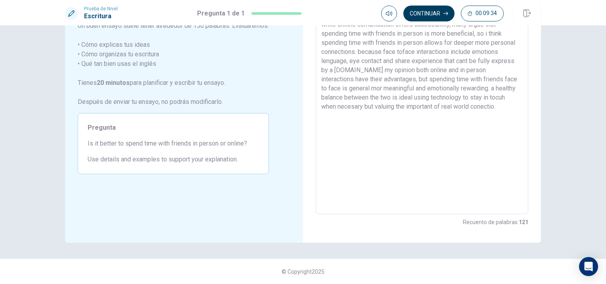
click at [436, 17] on button "Continuar" at bounding box center [428, 14] width 51 height 16
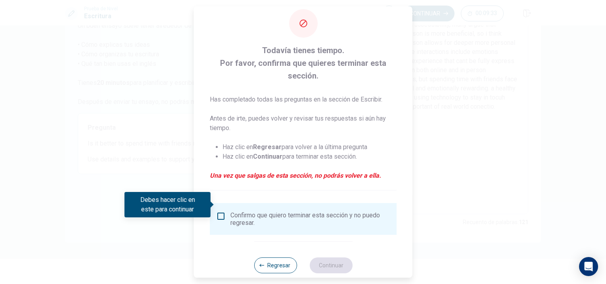
scroll to position [24, 0]
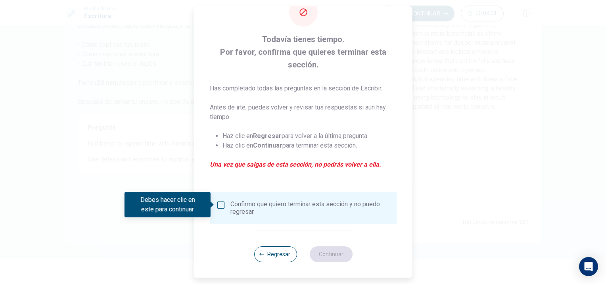
click at [215, 205] on div "Debes hacer clic en este para continuar" at bounding box center [170, 204] width 92 height 25
click at [220, 206] on input "Debes hacer clic en este para continuar" at bounding box center [221, 205] width 10 height 10
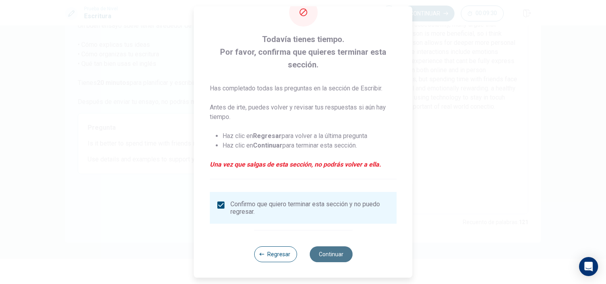
click at [344, 257] on button "Continuar" at bounding box center [330, 254] width 43 height 16
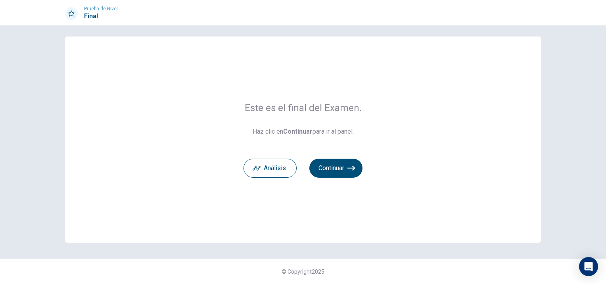
scroll to position [5, 0]
click at [335, 165] on button "Continuar" at bounding box center [335, 168] width 53 height 19
